Goal: Navigation & Orientation: Find specific page/section

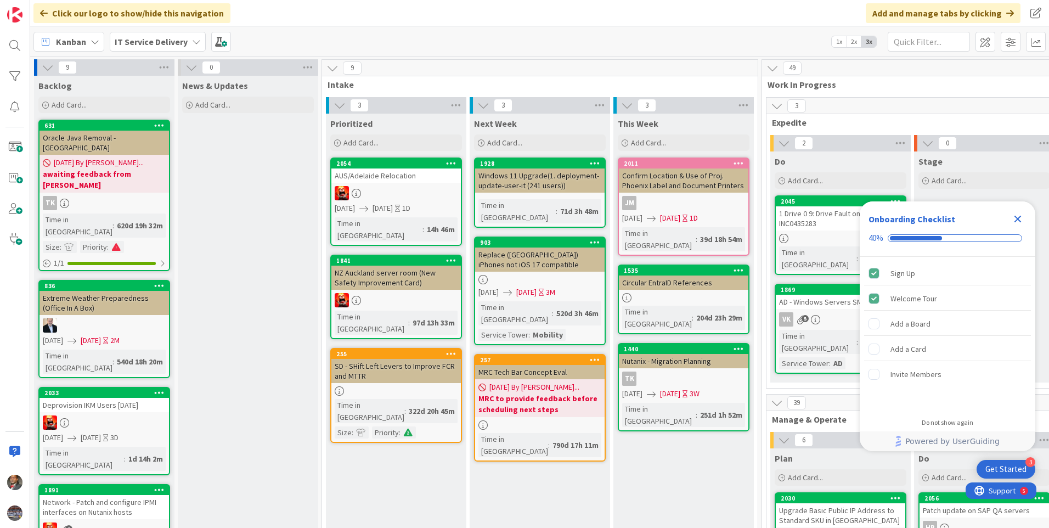
click at [1015, 216] on icon "Close Checklist" at bounding box center [1018, 219] width 7 height 7
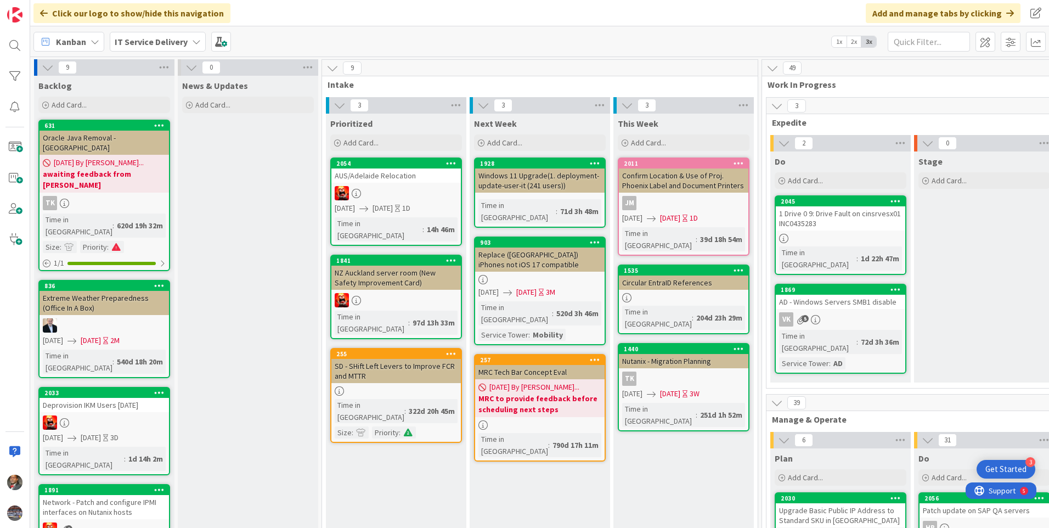
click at [193, 41] on icon at bounding box center [196, 41] width 9 height 9
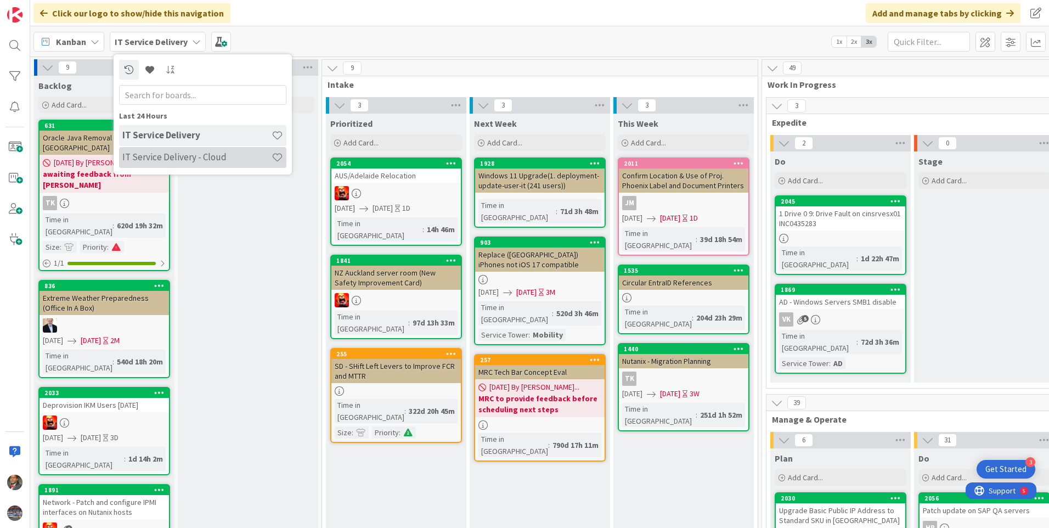
click at [166, 156] on h4 "IT Service Delivery - Cloud" at bounding box center [196, 156] width 149 height 11
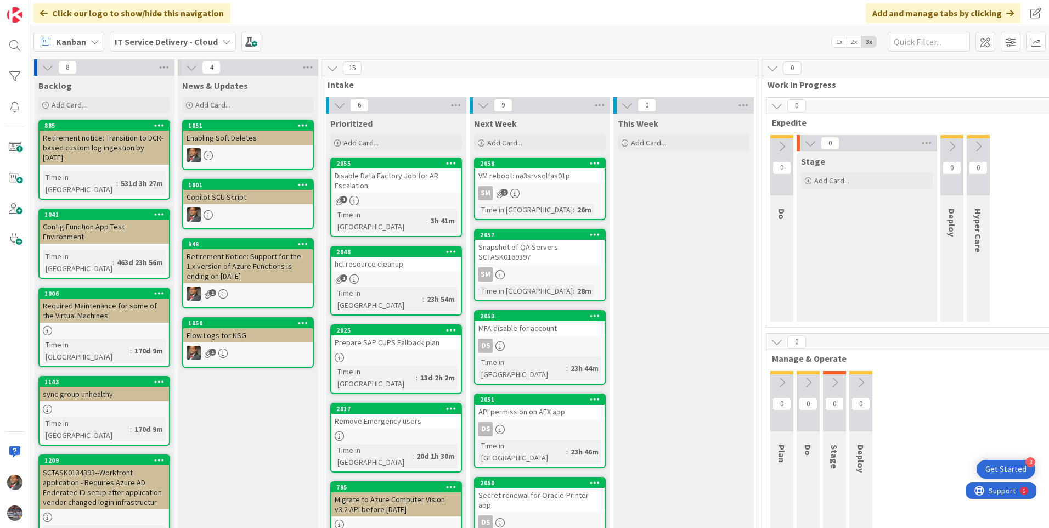
scroll to position [55, 0]
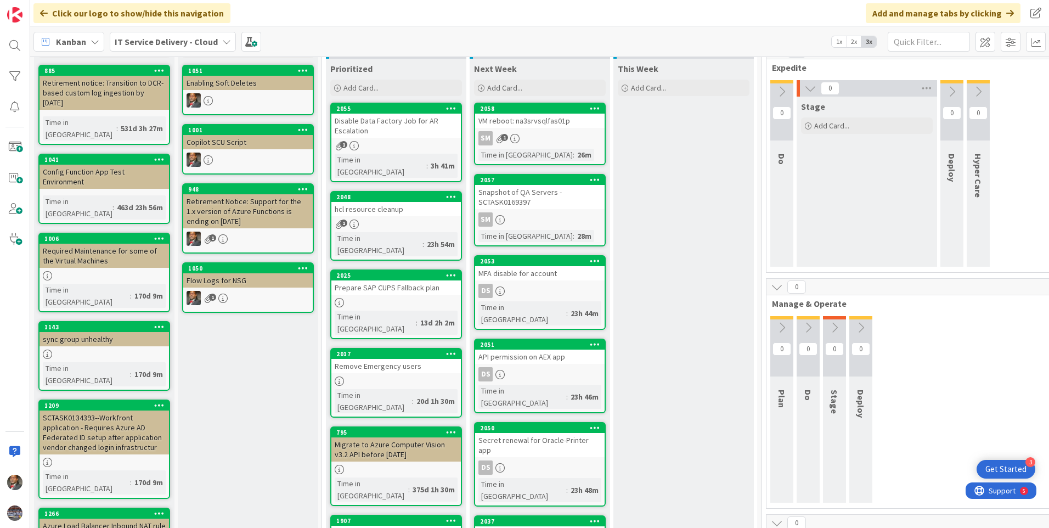
click at [406, 133] on div "Disable Data Factory Job for AR Escalation" at bounding box center [397, 126] width 130 height 24
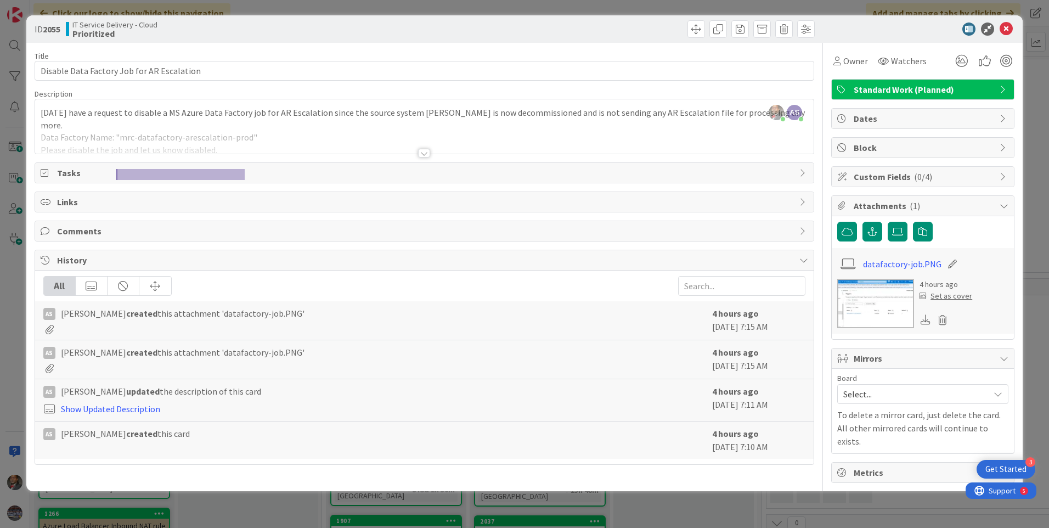
click at [429, 154] on div at bounding box center [424, 153] width 12 height 9
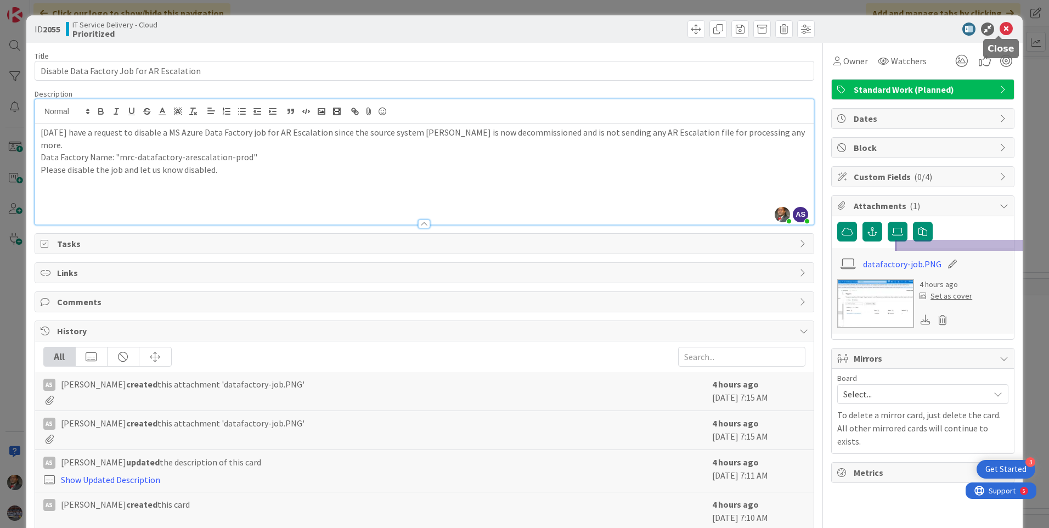
click at [1002, 32] on icon at bounding box center [1006, 29] width 13 height 13
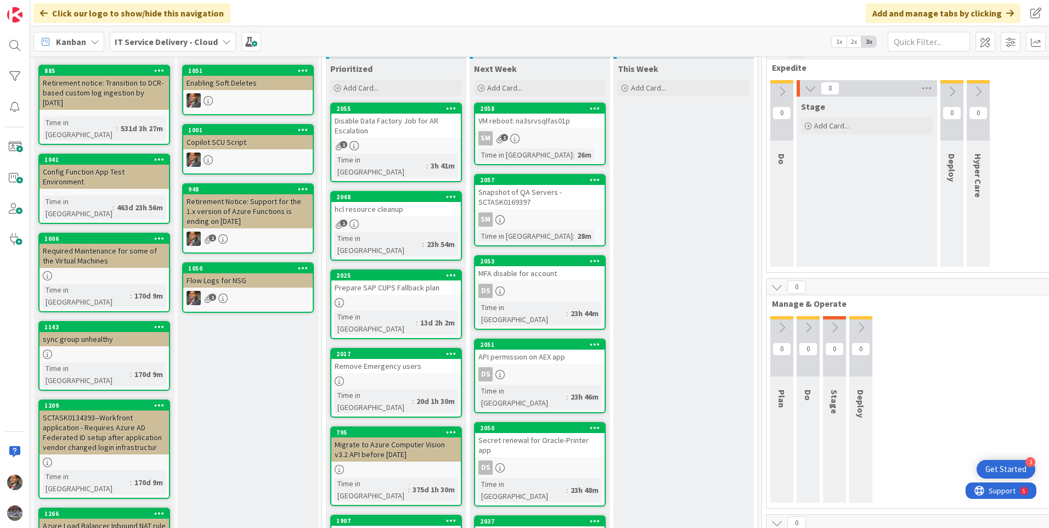
click at [381, 202] on div "hcl resource cleanup" at bounding box center [397, 209] width 130 height 14
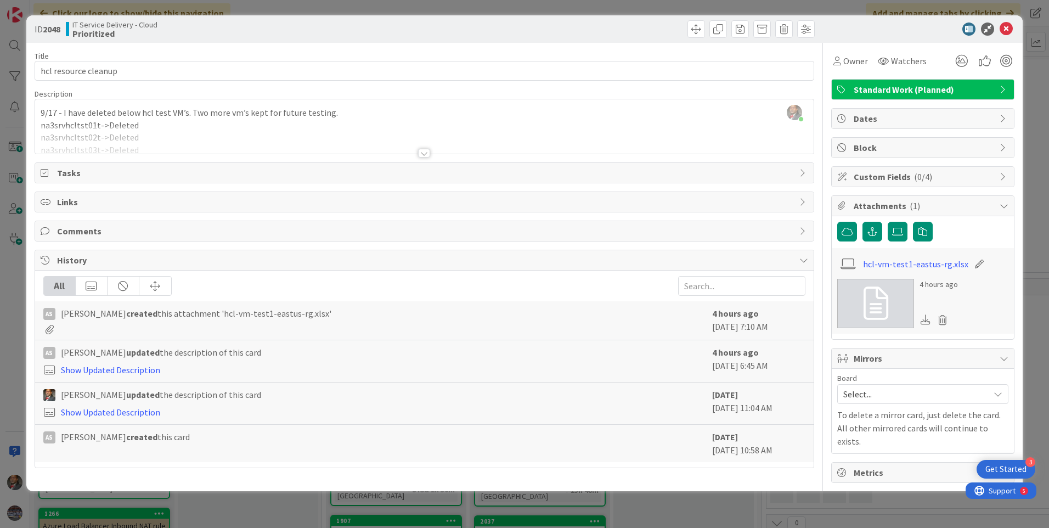
click at [422, 155] on div at bounding box center [424, 153] width 12 height 9
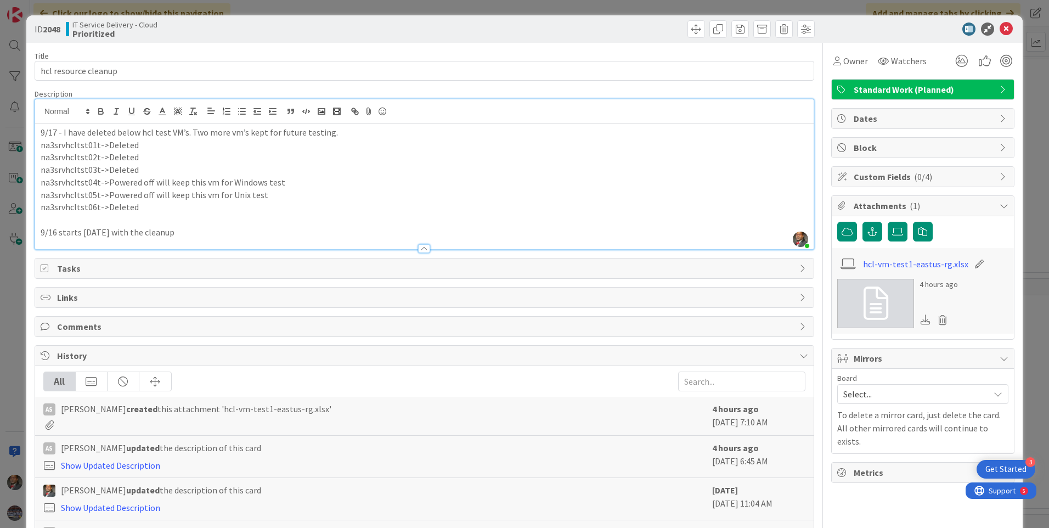
click at [105, 413] on span "Abubakkar Sithick created this attachment 'hcl-vm-test1-eastus-rg.xlsx'" at bounding box center [196, 408] width 271 height 13
click at [148, 411] on b "created" at bounding box center [141, 408] width 31 height 11
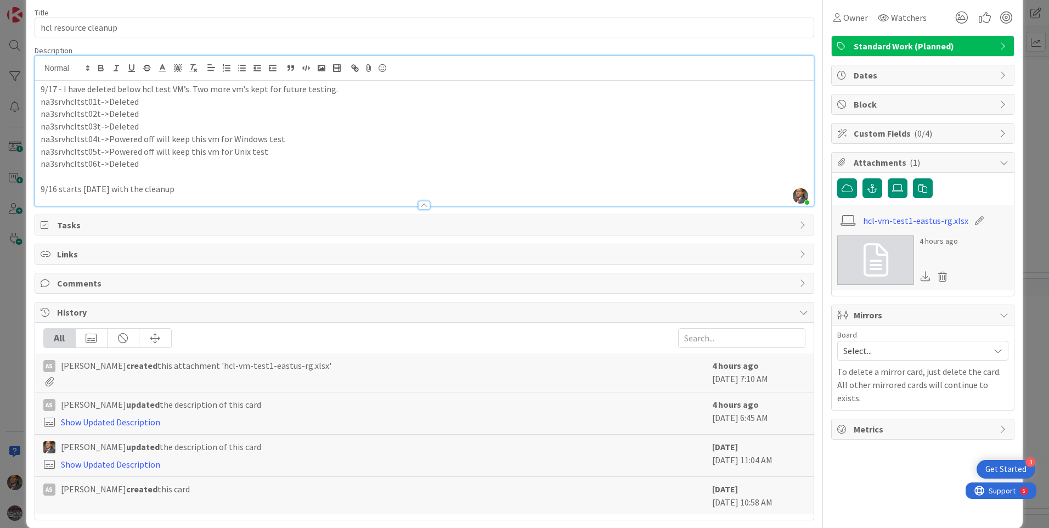
scroll to position [55, 0]
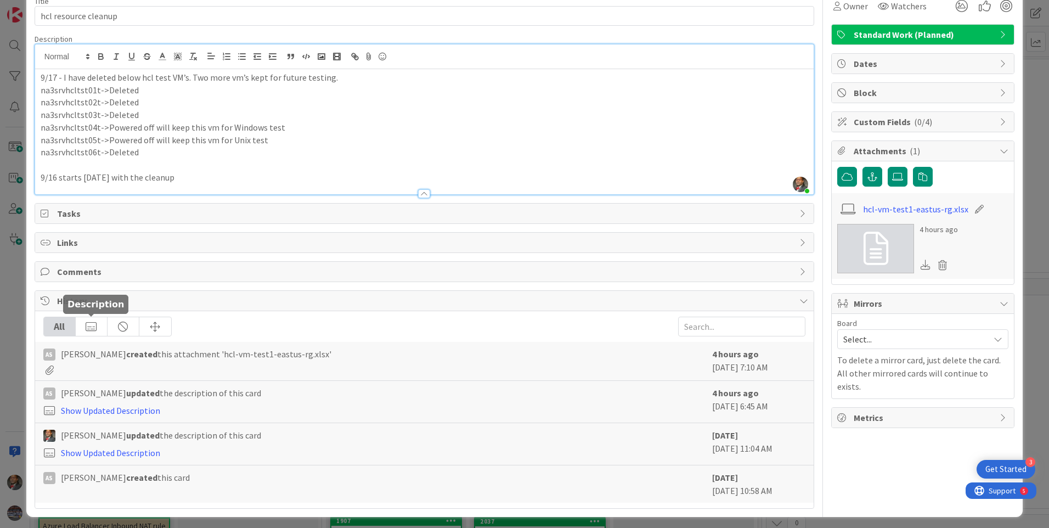
click at [92, 333] on div at bounding box center [92, 326] width 32 height 19
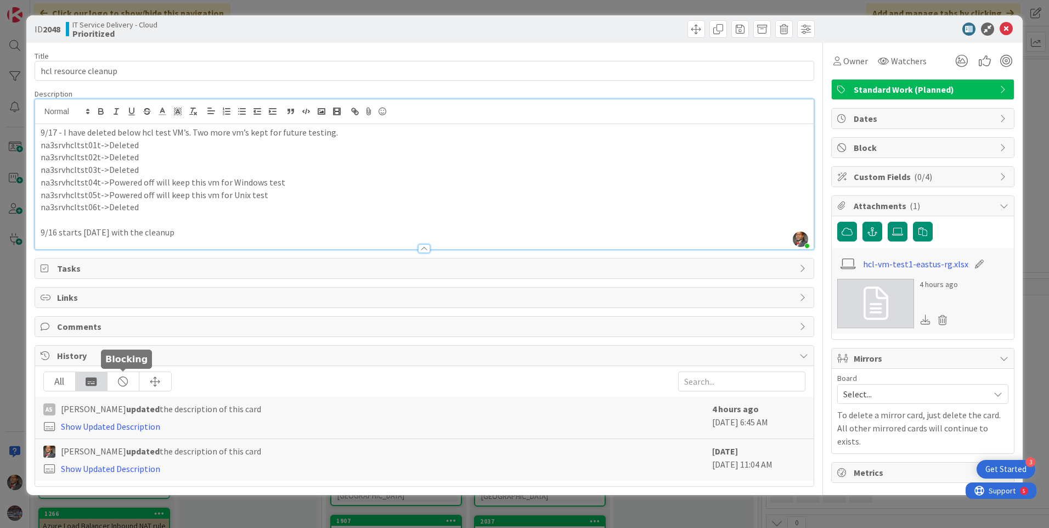
click at [124, 379] on div at bounding box center [124, 381] width 32 height 19
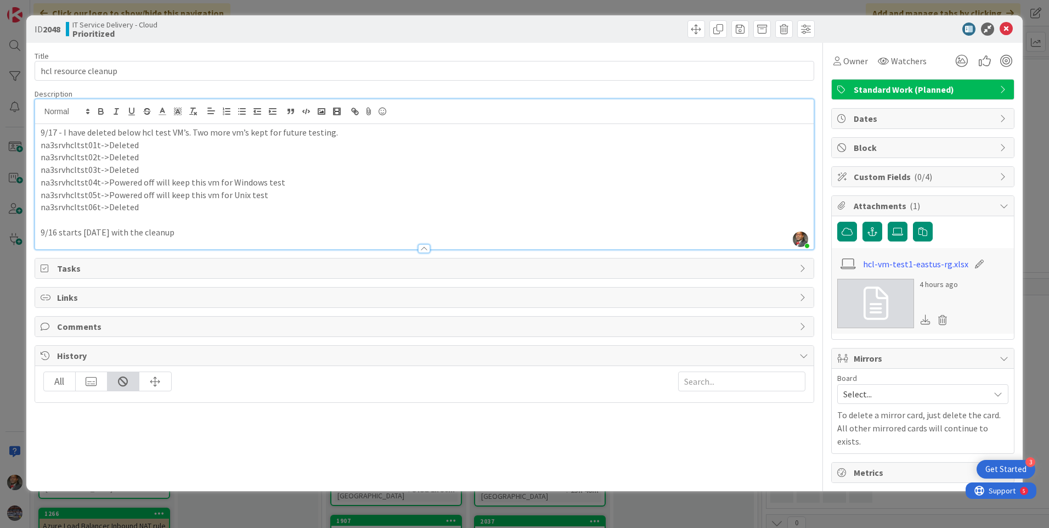
click at [50, 388] on div "All" at bounding box center [60, 381] width 32 height 19
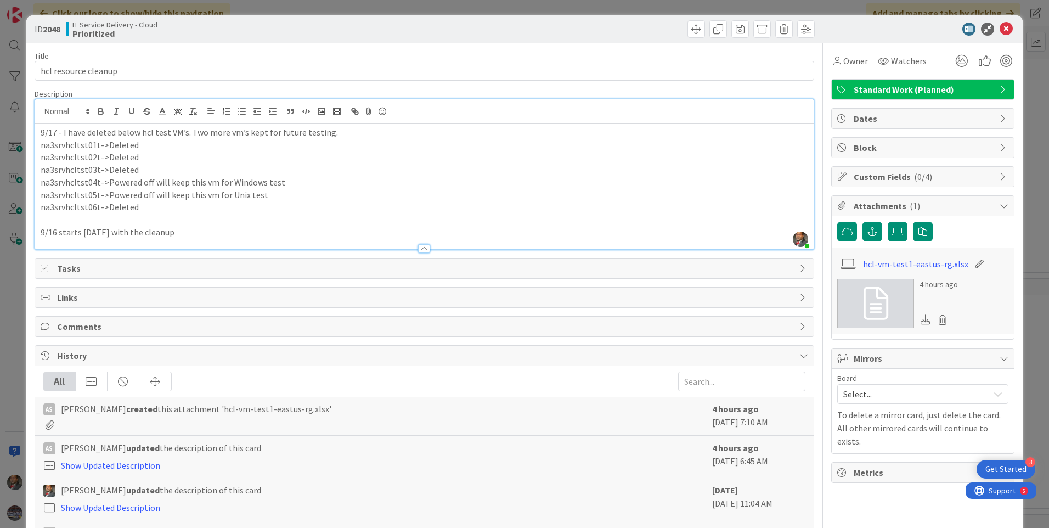
click at [47, 271] on icon at bounding box center [46, 268] width 11 height 9
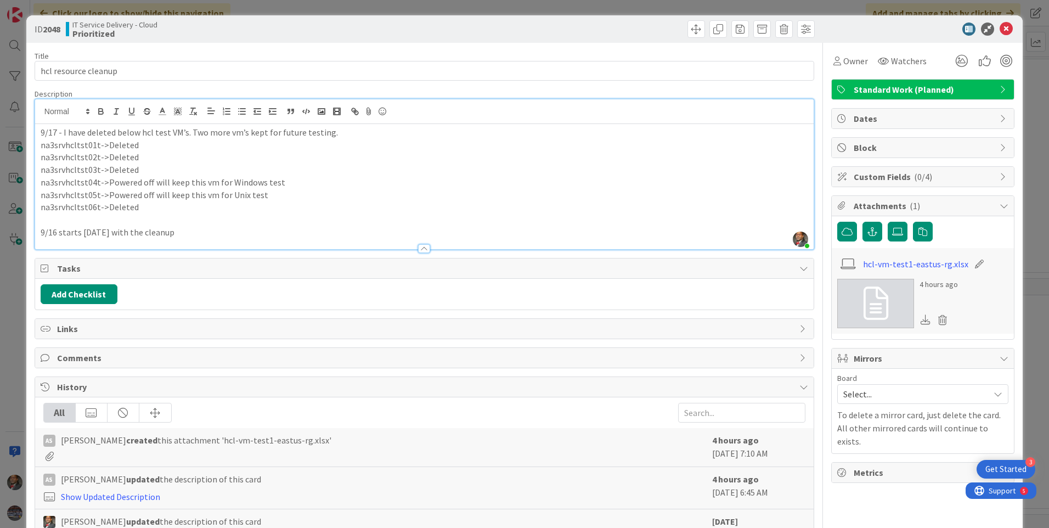
click at [114, 272] on span "Tasks" at bounding box center [425, 268] width 737 height 13
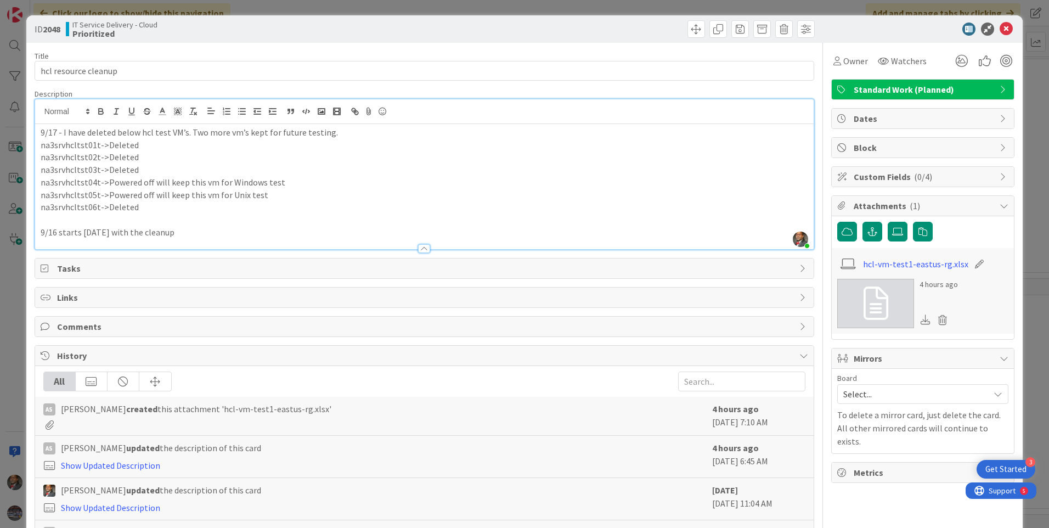
click at [94, 299] on span "Links" at bounding box center [425, 297] width 737 height 13
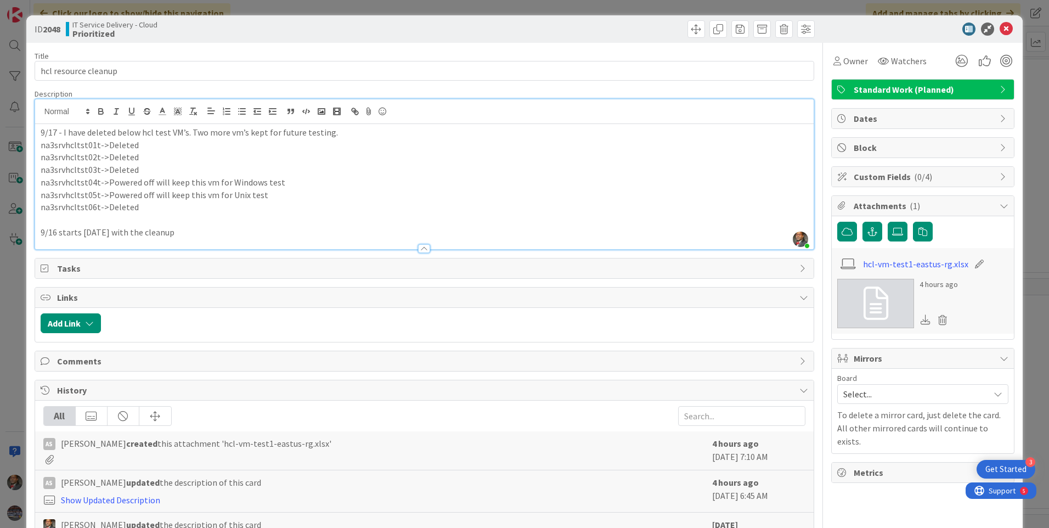
click at [94, 299] on span "Links" at bounding box center [425, 297] width 737 height 13
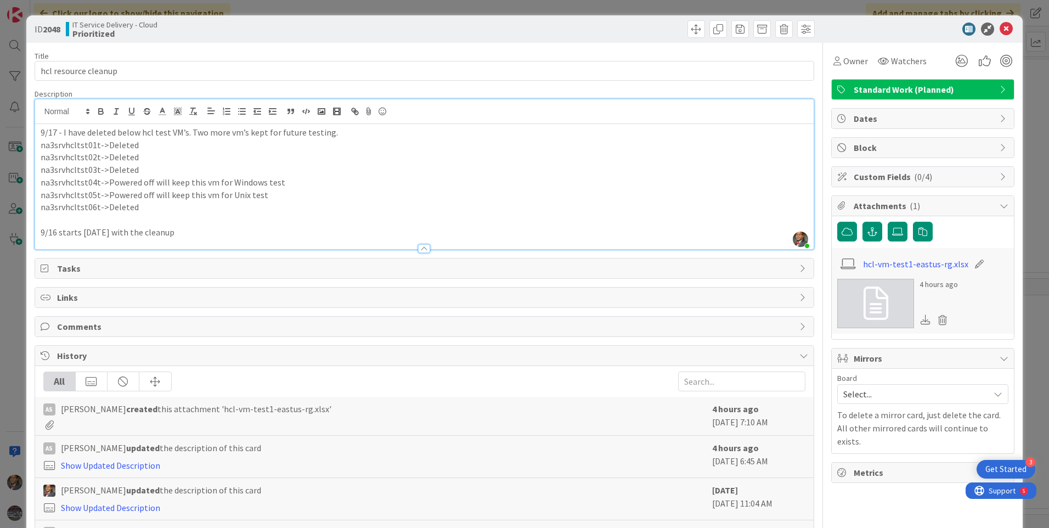
click at [874, 303] on icon at bounding box center [876, 303] width 25 height 33
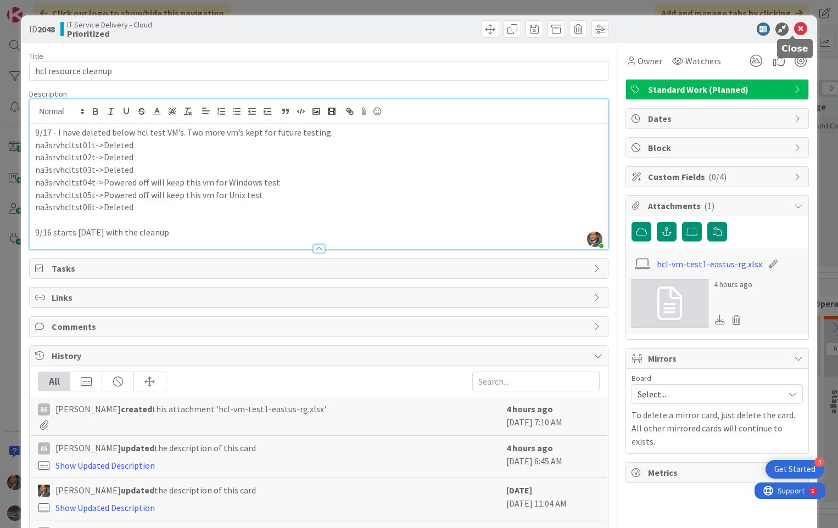
click at [796, 29] on icon at bounding box center [800, 29] width 13 height 13
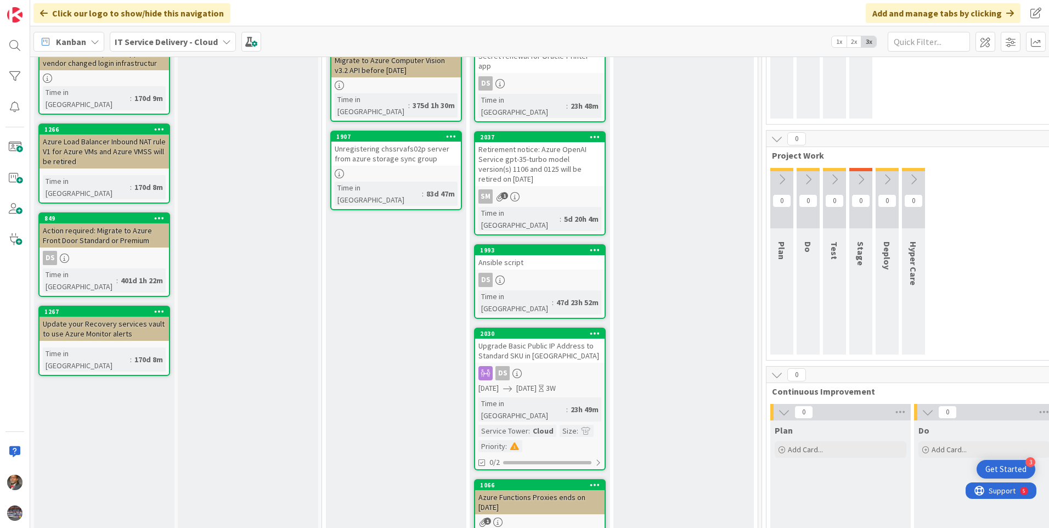
scroll to position [384, 0]
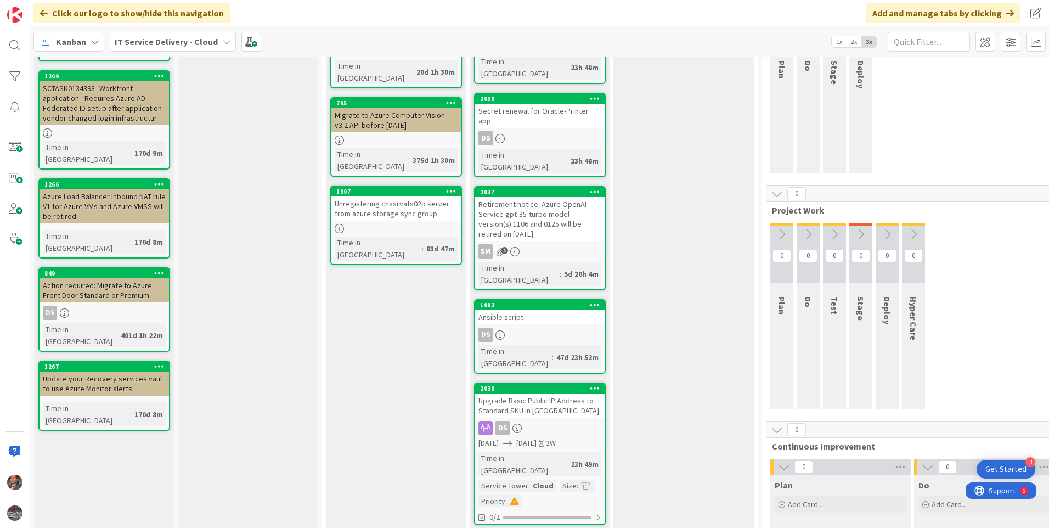
click at [548, 421] on div "DS" at bounding box center [540, 428] width 130 height 14
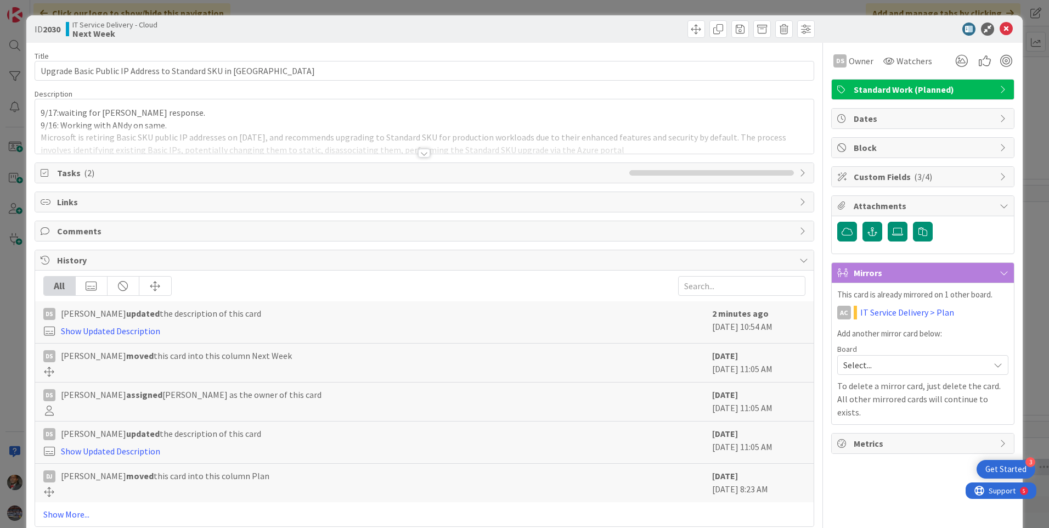
click at [418, 154] on div at bounding box center [424, 153] width 12 height 9
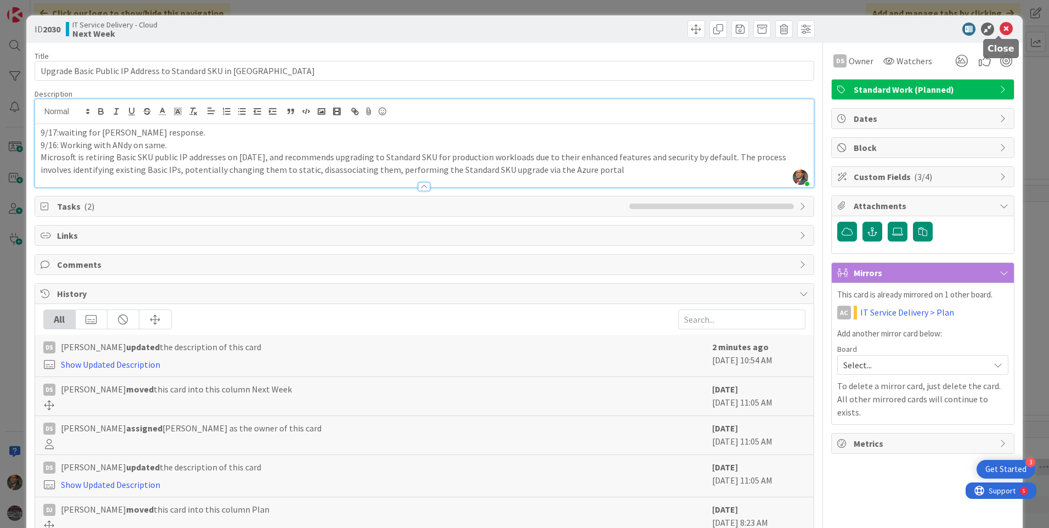
click at [1000, 29] on icon at bounding box center [1006, 29] width 13 height 13
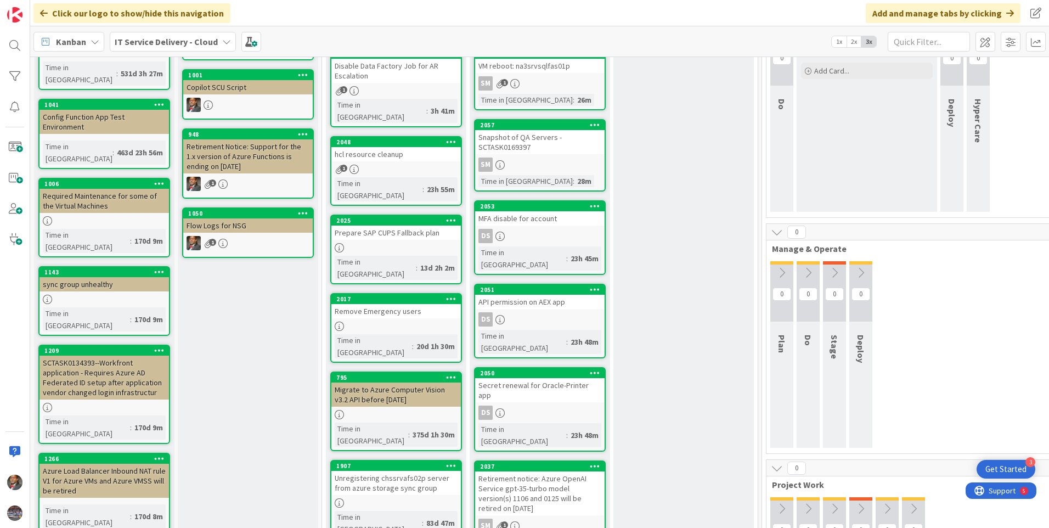
scroll to position [55, 0]
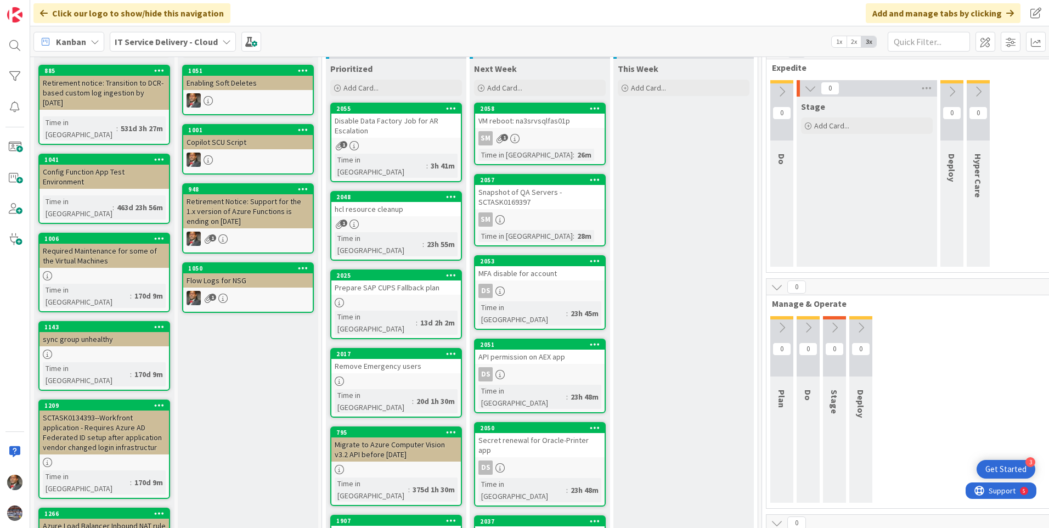
click at [538, 131] on div "SM 1" at bounding box center [540, 138] width 130 height 14
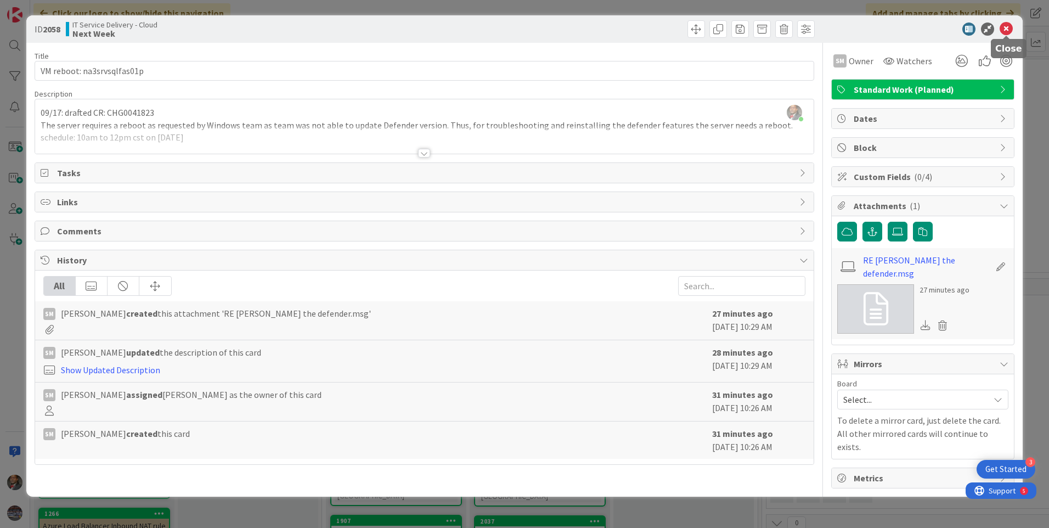
click at [1009, 31] on icon at bounding box center [1006, 29] width 13 height 13
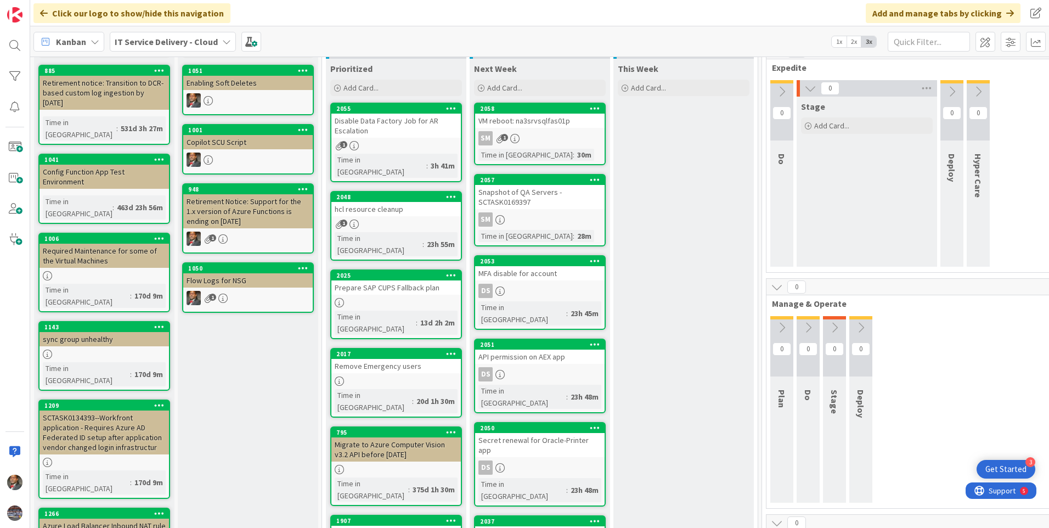
click at [542, 206] on div "Snapshot of QA Servers -SCTASK0169397" at bounding box center [540, 197] width 130 height 24
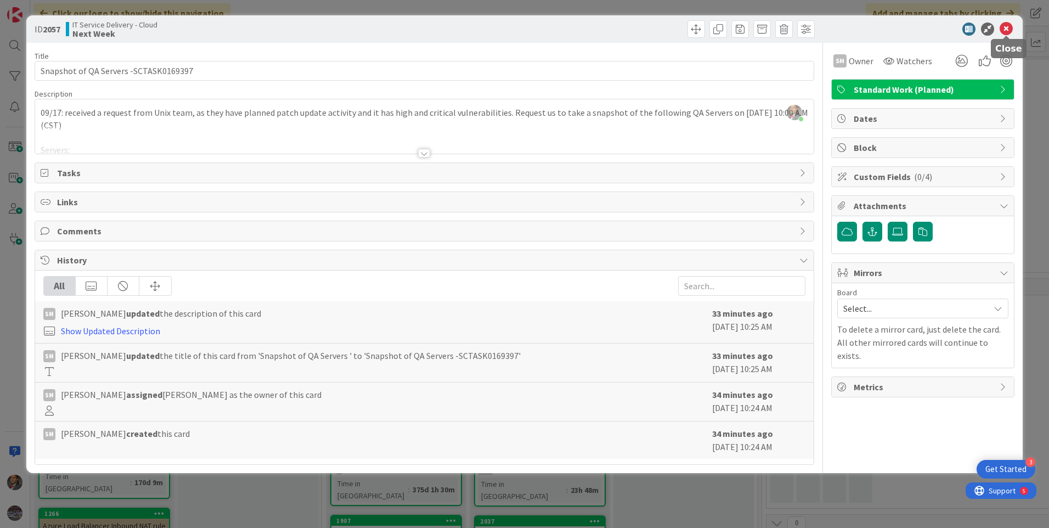
click at [1007, 32] on icon at bounding box center [1006, 29] width 13 height 13
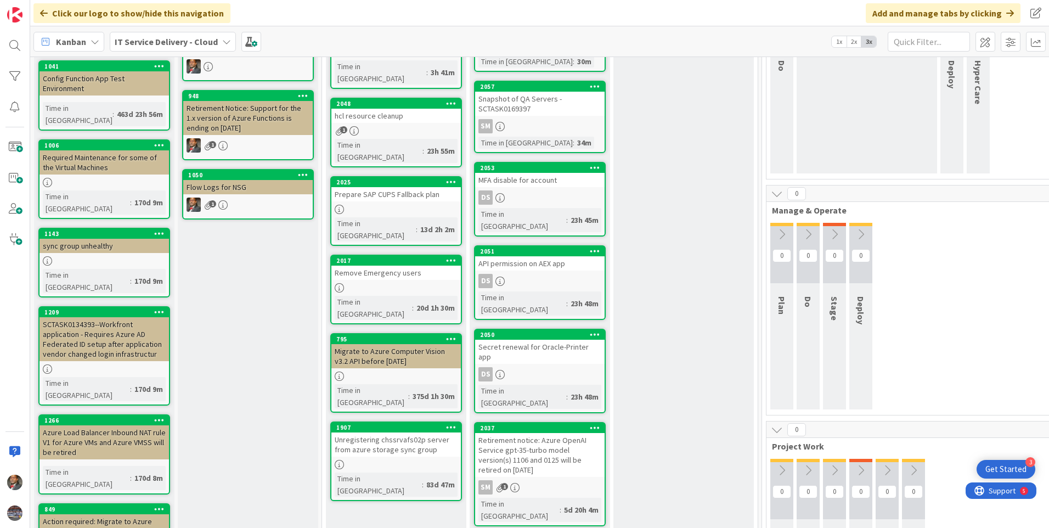
scroll to position [165, 0]
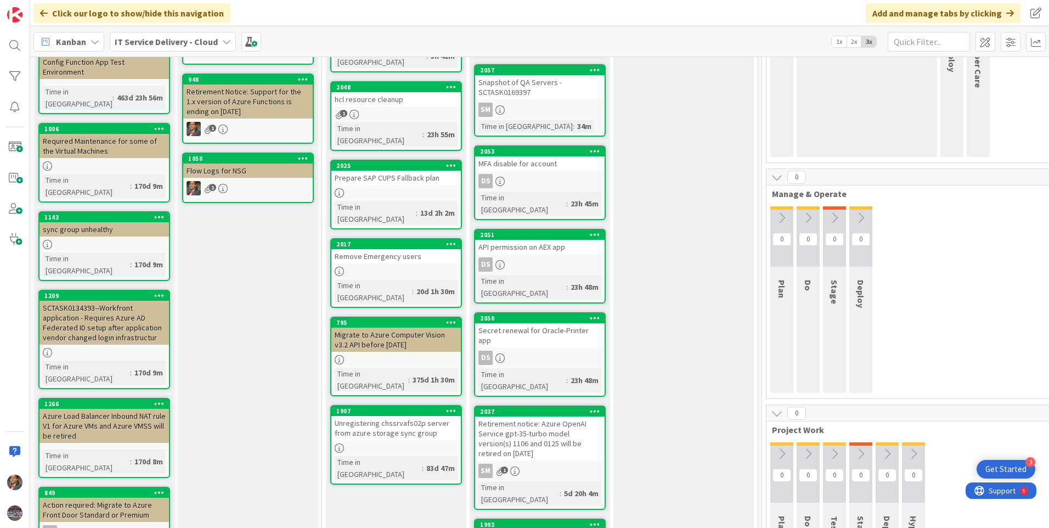
click at [552, 417] on div "Retirement notice: Azure OpenAI Service gpt-35-turbo model version(s) 1106 and …" at bounding box center [540, 439] width 130 height 44
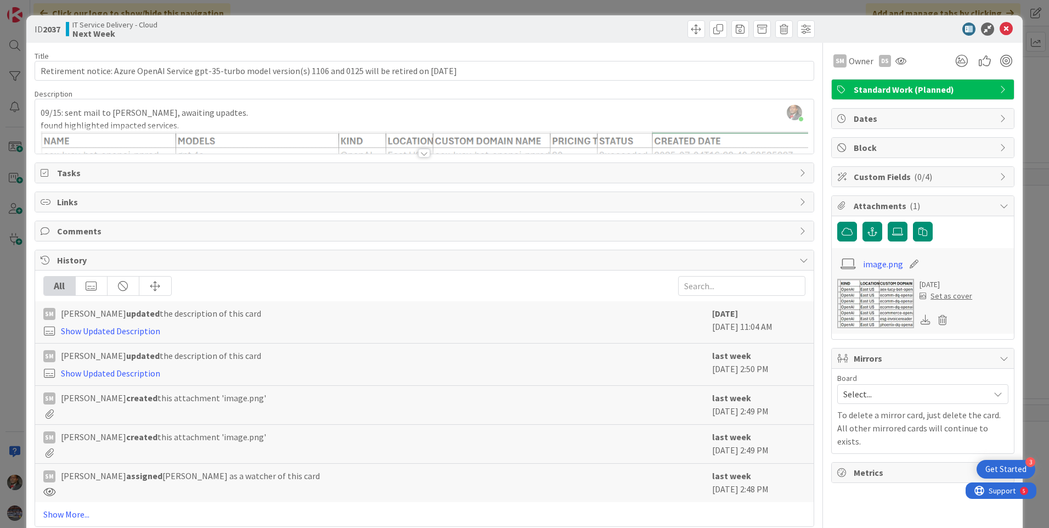
click at [424, 153] on div at bounding box center [424, 153] width 12 height 9
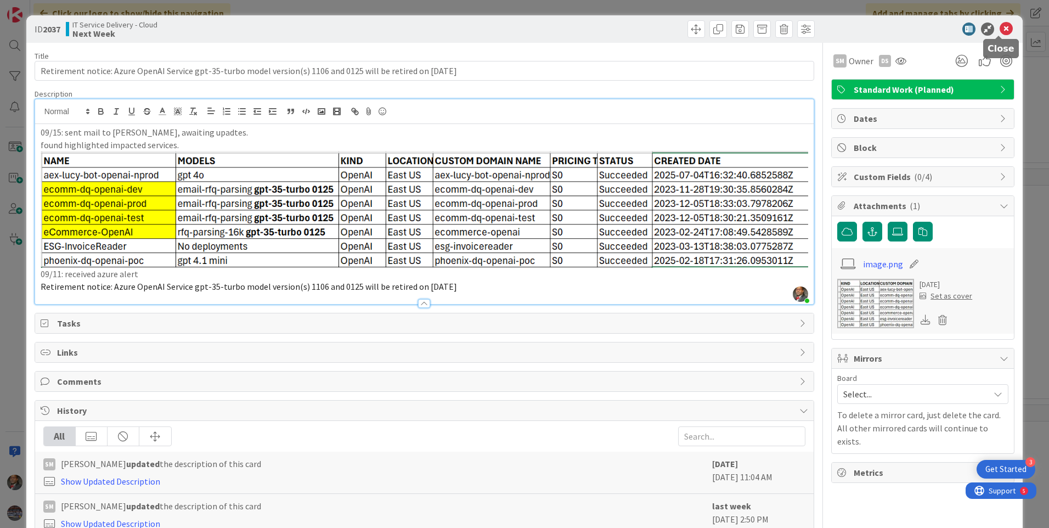
click at [1000, 34] on icon at bounding box center [1006, 29] width 13 height 13
